Goal: Task Accomplishment & Management: Use online tool/utility

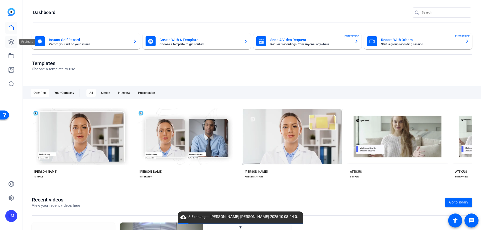
click at [10, 41] on icon at bounding box center [11, 41] width 5 height 5
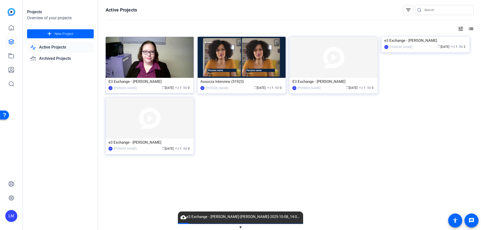
click at [153, 60] on img at bounding box center [150, 57] width 88 height 41
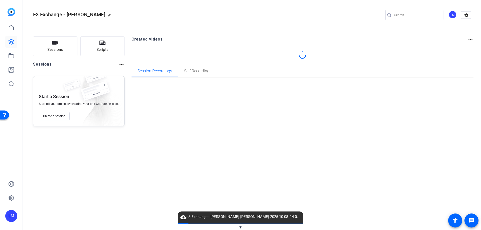
click at [153, 60] on openreel-project-creator-list "Created videos more_horiz" at bounding box center [303, 50] width 342 height 29
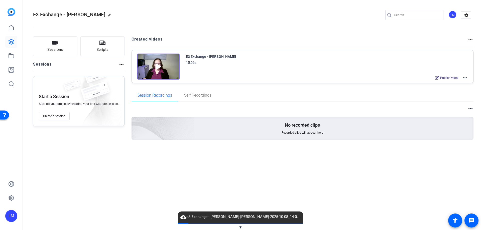
click at [159, 66] on img at bounding box center [158, 67] width 43 height 26
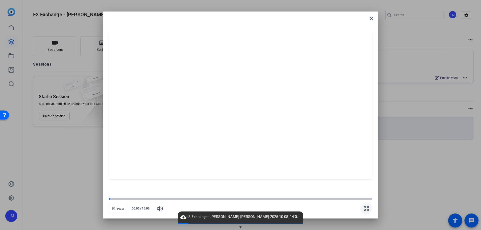
click at [366, 211] on icon "button" at bounding box center [366, 209] width 6 height 6
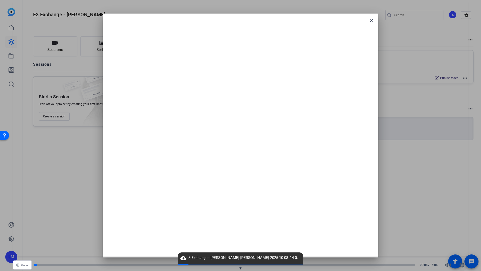
click at [462, 230] on icon "button" at bounding box center [462, 265] width 6 height 6
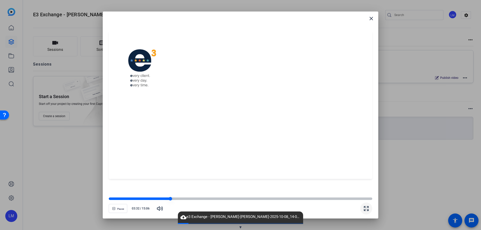
click at [146, 199] on div at bounding box center [140, 199] width 62 height 3
click at [373, 19] on mat-icon "close" at bounding box center [371, 19] width 6 height 6
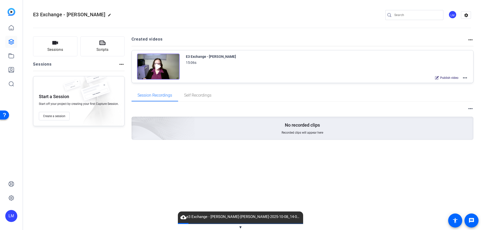
click at [465, 79] on mat-icon "more_horiz" at bounding box center [465, 78] width 6 height 6
click at [441, 82] on span "Edit in Creator" at bounding box center [446, 84] width 35 height 6
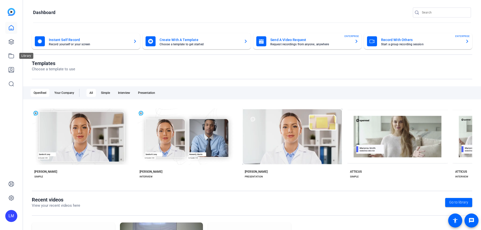
click at [11, 57] on icon at bounding box center [11, 56] width 6 height 6
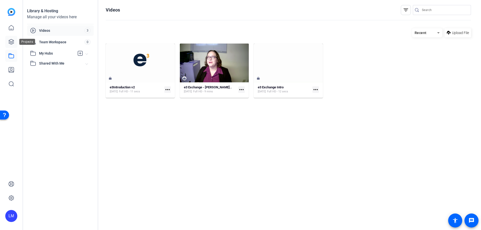
click at [11, 41] on icon at bounding box center [11, 41] width 5 height 5
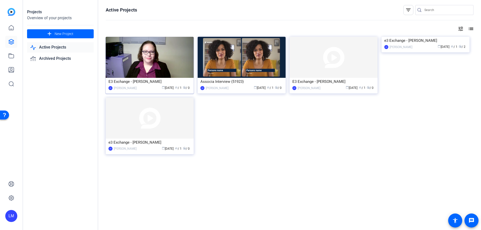
click at [134, 84] on div "E3 Exchange - [PERSON_NAME]" at bounding box center [149, 82] width 82 height 8
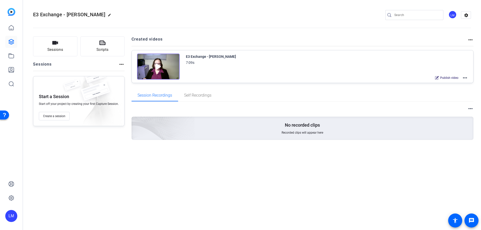
click at [465, 76] on mat-icon "more_horiz" at bounding box center [465, 78] width 6 height 6
click at [438, 84] on span "Edit in Creator" at bounding box center [446, 84] width 35 height 6
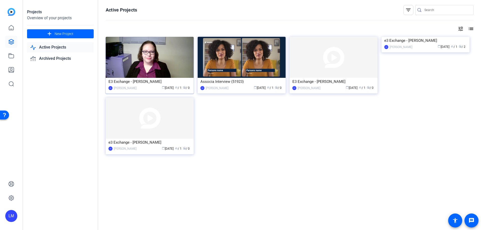
click at [151, 71] on img at bounding box center [150, 57] width 88 height 41
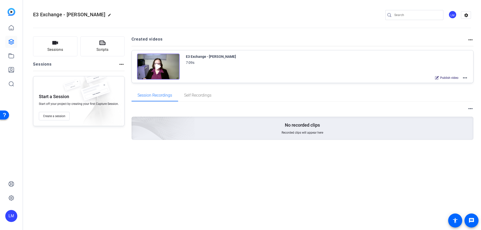
click at [465, 77] on mat-icon "more_horiz" at bounding box center [465, 78] width 6 height 6
click at [439, 82] on span "Edit in Creator" at bounding box center [446, 84] width 35 height 6
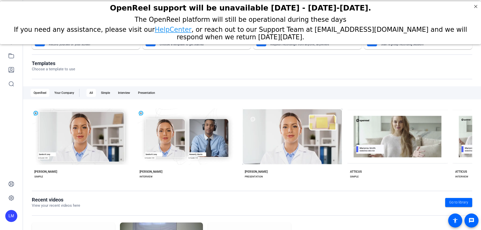
click at [13, 41] on div "If you need any assistance, please visit our HelpCenter , or reach out to our S…" at bounding box center [240, 33] width 468 height 15
click at [12, 46] on link at bounding box center [11, 42] width 12 height 12
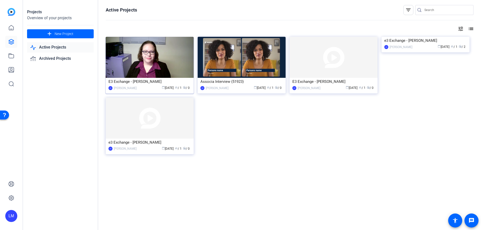
click at [149, 72] on img at bounding box center [150, 57] width 88 height 41
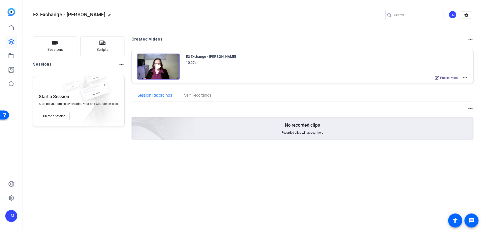
click at [156, 69] on img at bounding box center [158, 67] width 43 height 26
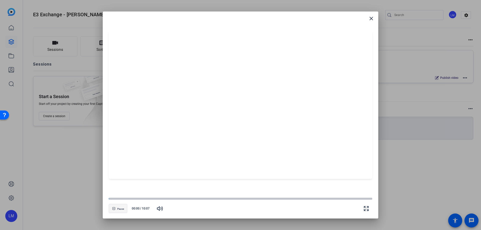
click at [118, 208] on span "Pause" at bounding box center [120, 209] width 7 height 3
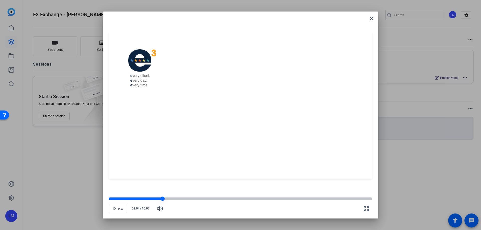
drag, startPoint x: 109, startPoint y: 198, endPoint x: 163, endPoint y: 198, distance: 53.6
click at [163, 198] on div at bounding box center [163, 199] width 4 height 4
click at [119, 208] on span "Play" at bounding box center [120, 209] width 5 height 3
click at [372, 18] on mat-icon "close" at bounding box center [371, 19] width 6 height 6
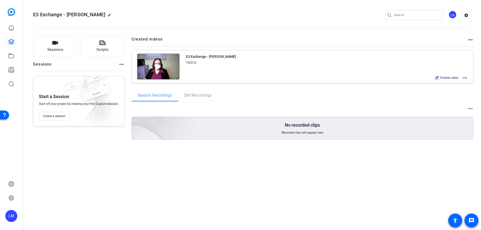
click at [463, 77] on mat-icon "more_horiz" at bounding box center [465, 78] width 6 height 6
click at [448, 82] on span "Edit in Creator" at bounding box center [446, 84] width 35 height 6
